Goal: Task Accomplishment & Management: Manage account settings

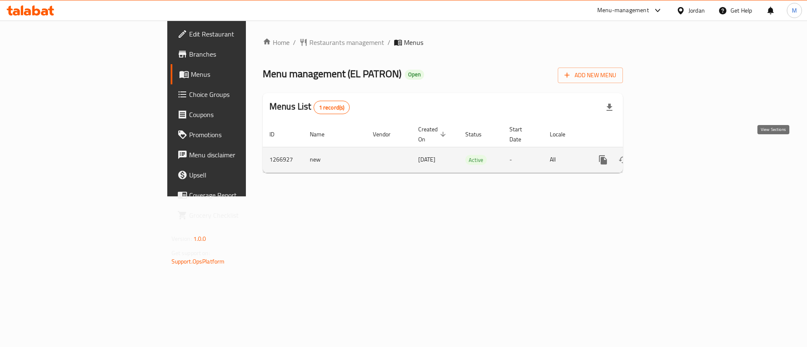
click at [673, 150] on link "enhanced table" at bounding box center [663, 160] width 20 height 20
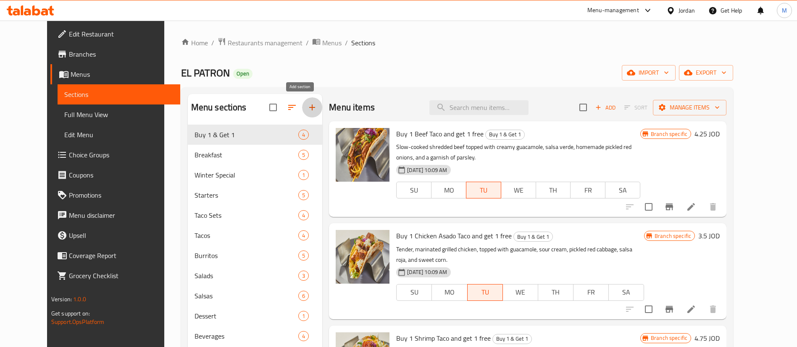
click at [307, 103] on icon "button" at bounding box center [312, 108] width 10 height 10
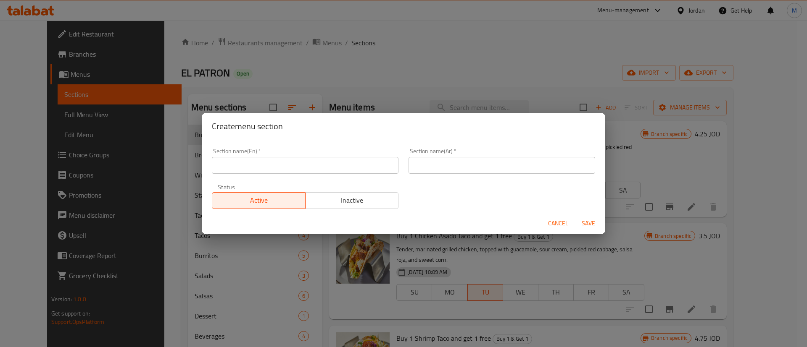
drag, startPoint x: 336, startPoint y: 160, endPoint x: 380, endPoint y: 161, distance: 44.1
click at [336, 161] on input "text" at bounding box center [305, 165] width 187 height 17
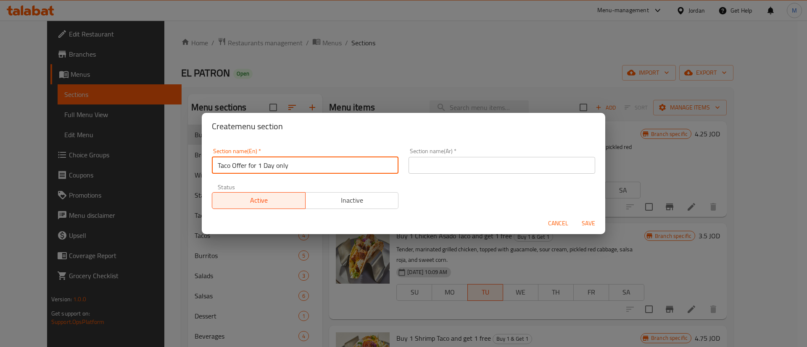
type input "Taco Offer for 1 Day only"
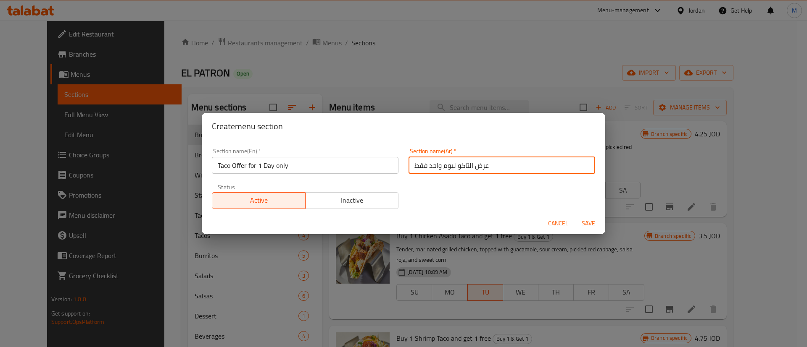
type input "عرض التاكو ليوم واحد فقط"
click at [593, 221] on span "Save" at bounding box center [588, 223] width 20 height 11
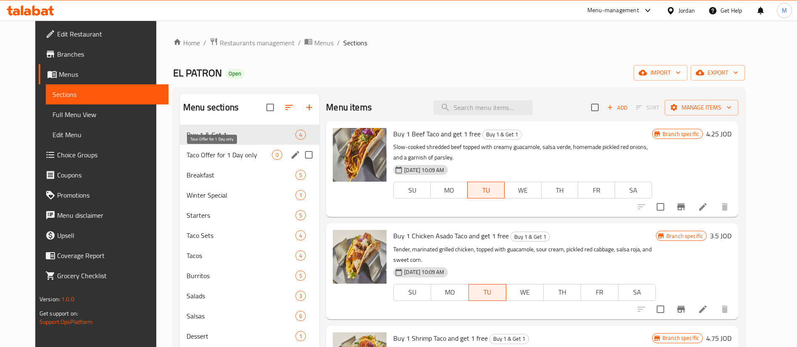
click at [249, 154] on span "Taco Offer for 1 Day only" at bounding box center [229, 155] width 85 height 10
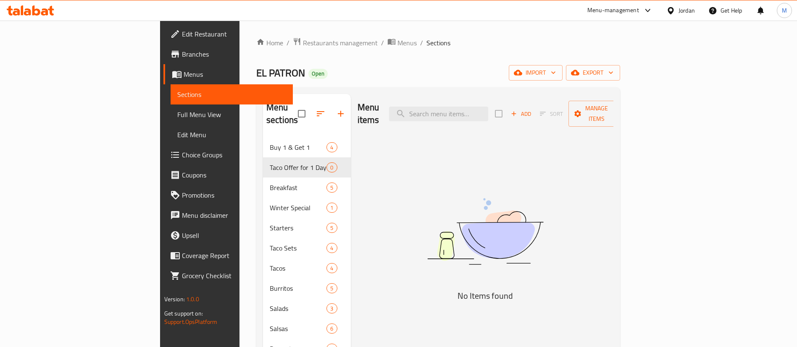
click at [614, 118] on div "Menu items Add Sort Manage items" at bounding box center [486, 114] width 256 height 40
click at [532, 109] on span "Add" at bounding box center [521, 114] width 23 height 10
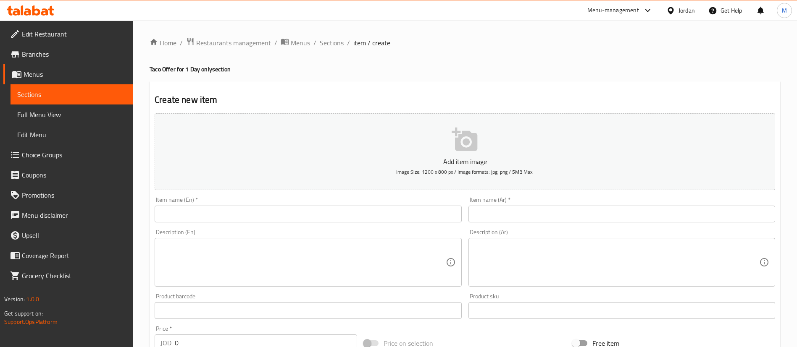
click at [330, 41] on span "Sections" at bounding box center [332, 43] width 24 height 10
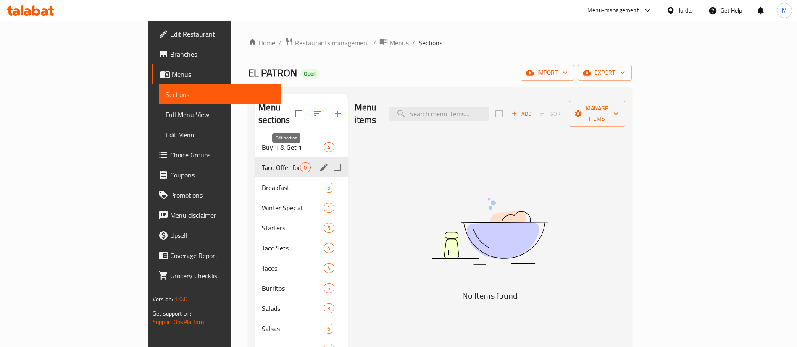
click at [319, 163] on icon "edit" at bounding box center [324, 168] width 10 height 10
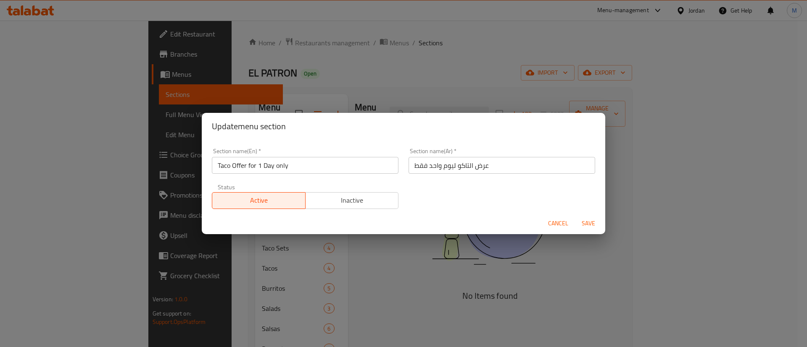
click at [343, 160] on input "Taco Offer for 1 Day only" at bounding box center [305, 165] width 187 height 17
paste input "[DATE][DATE]"
type input "[DATE][DATE]"
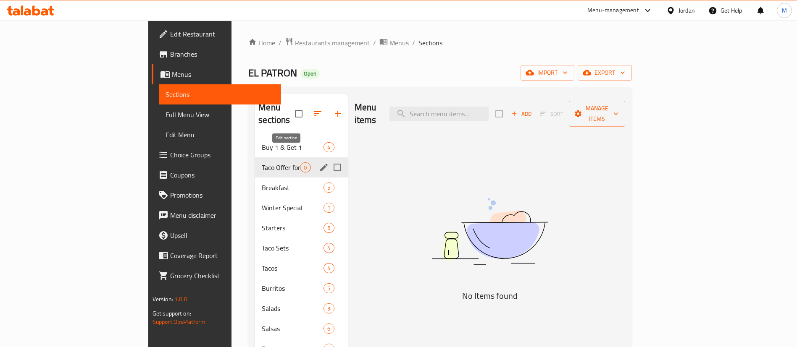
click at [320, 164] on icon "edit" at bounding box center [324, 168] width 8 height 8
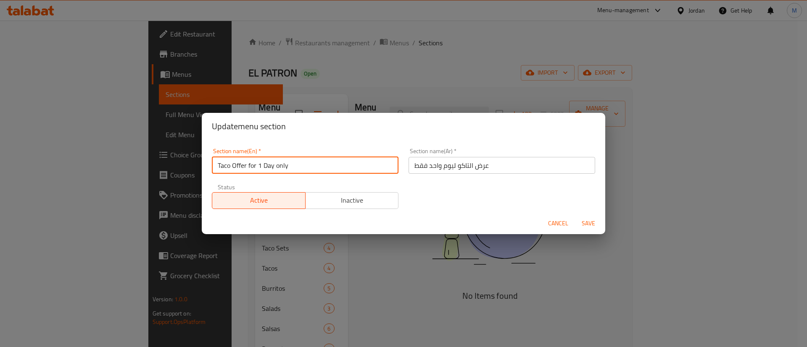
click at [338, 162] on input "Taco Offer for 1 Day only" at bounding box center [305, 165] width 187 height 17
paste input "[DATE][DATE]"
type input "[DATE][DATE]"
click at [587, 224] on span "Save" at bounding box center [588, 223] width 20 height 11
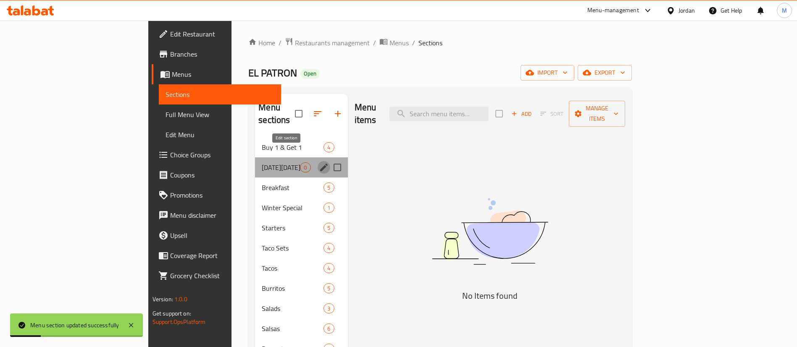
click at [319, 163] on icon "edit" at bounding box center [324, 168] width 10 height 10
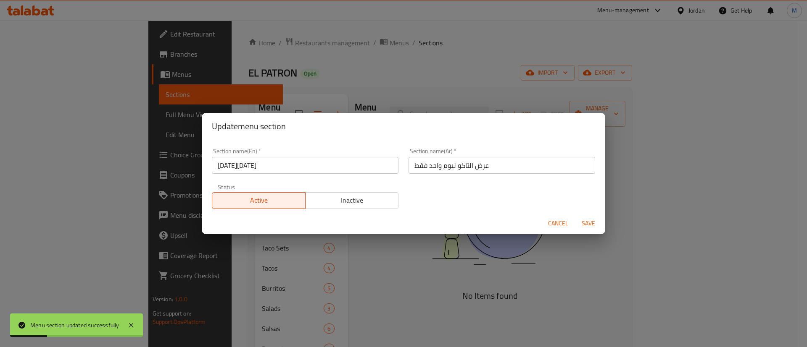
click at [495, 159] on input "عرض التاكو ليوم واحد فقط" at bounding box center [501, 165] width 187 height 17
paste input "يد الاستقلال المكسيكي"
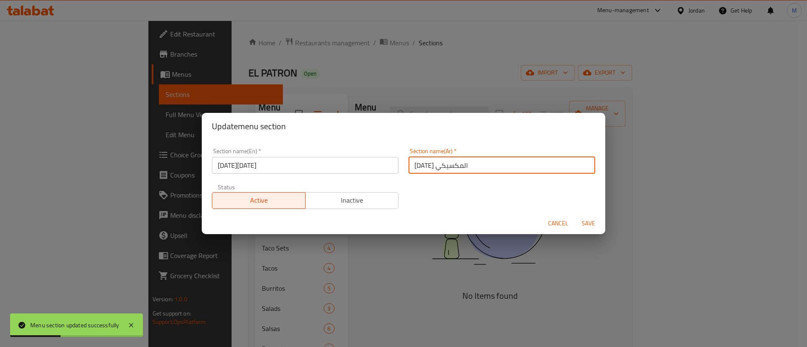
type input "[DATE] المكسيكي"
click at [587, 223] on span "Save" at bounding box center [588, 223] width 20 height 11
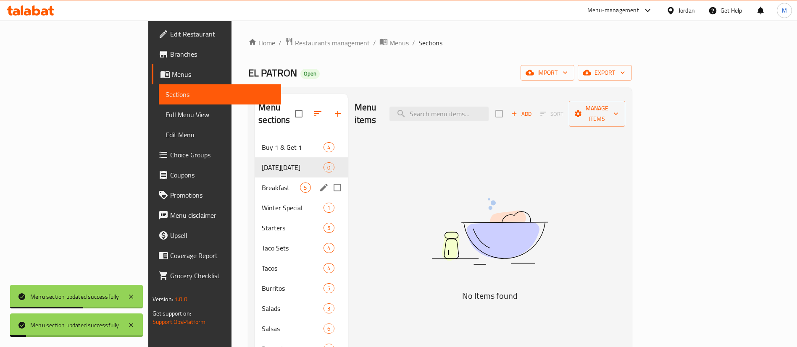
click at [262, 183] on span "Breakfast" at bounding box center [281, 188] width 38 height 10
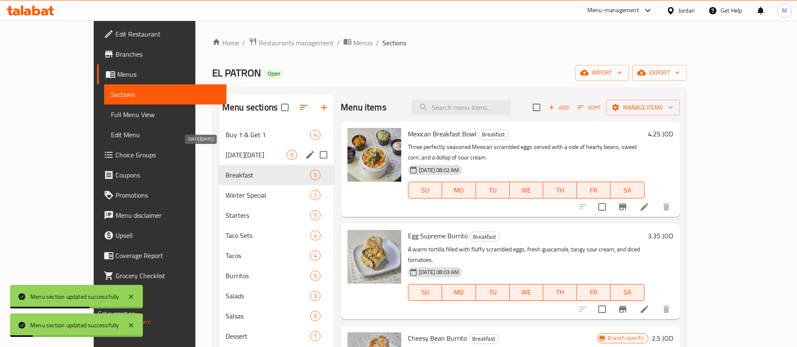
click at [226, 157] on span "[DATE][DATE]" at bounding box center [256, 155] width 61 height 10
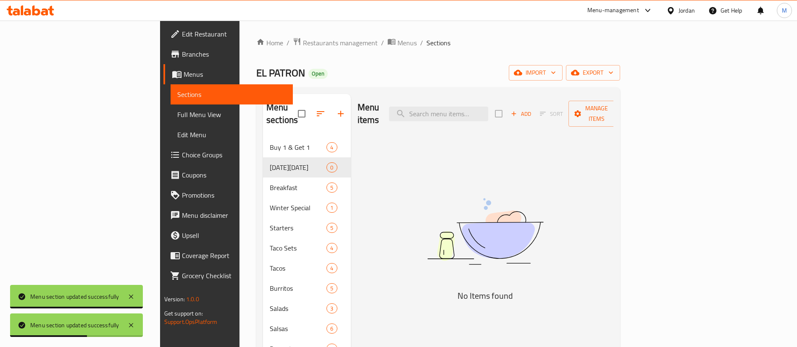
click at [256, 71] on span "EL PATRON" at bounding box center [280, 72] width 49 height 19
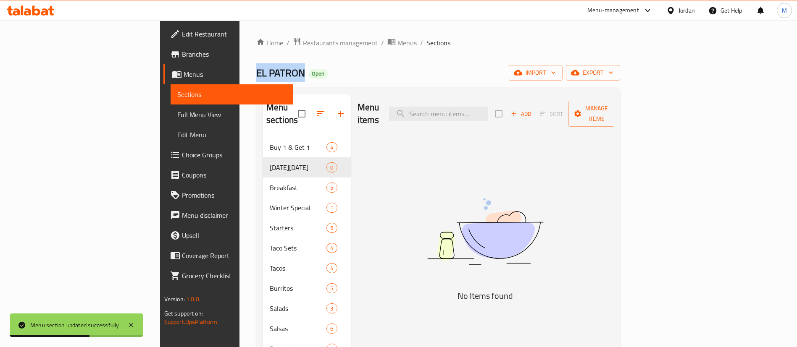
click at [256, 71] on span "EL PATRON" at bounding box center [280, 72] width 49 height 19
copy span "EL PATRON"
click at [163, 47] on link "Branches" at bounding box center [228, 54] width 130 height 20
